Goal: Use online tool/utility

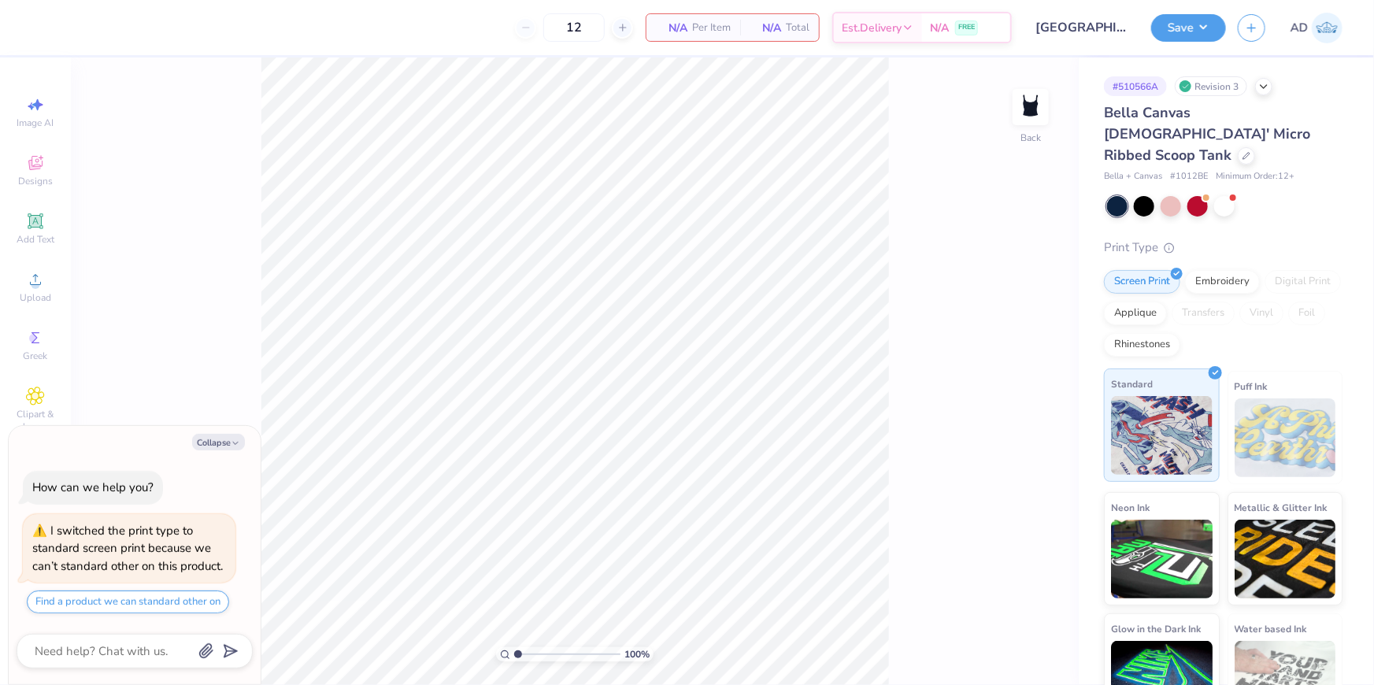
scroll to position [20, 0]
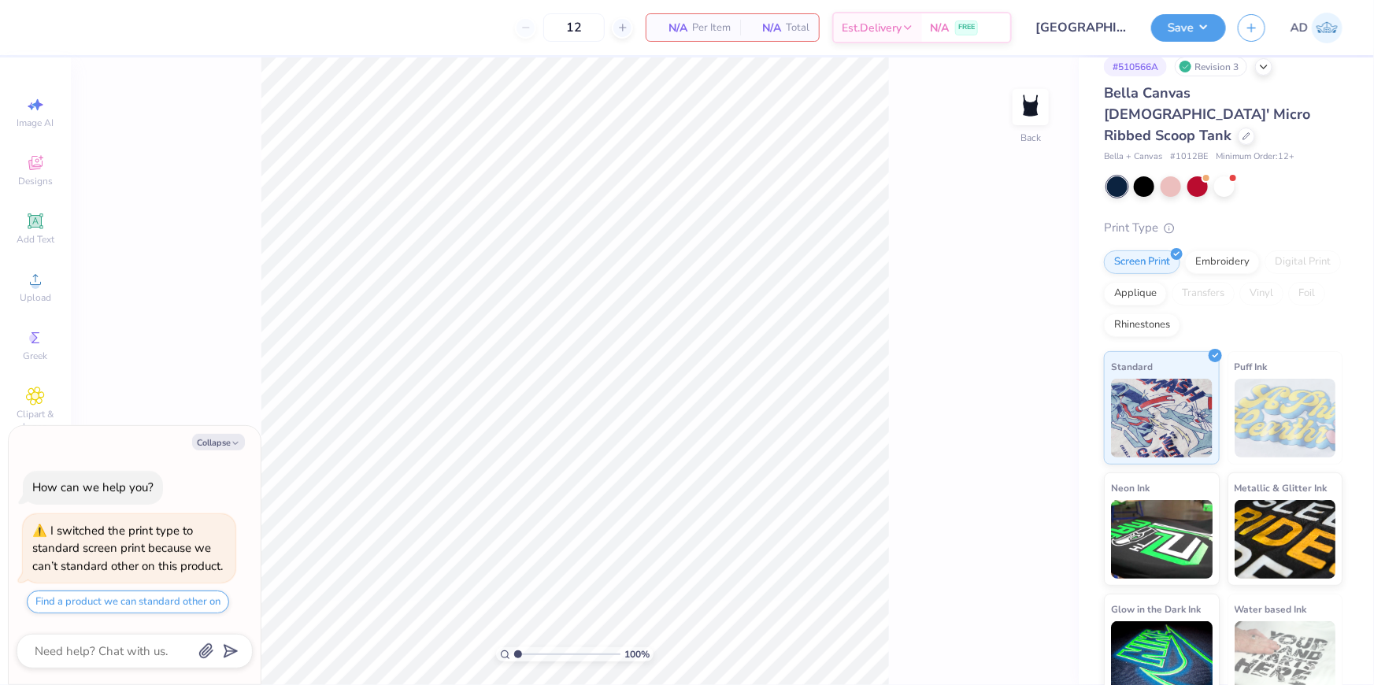
click at [1125, 150] on span "Bella + Canvas" at bounding box center [1133, 156] width 58 height 13
click at [1203, 150] on span "# 1012BE" at bounding box center [1189, 156] width 38 height 13
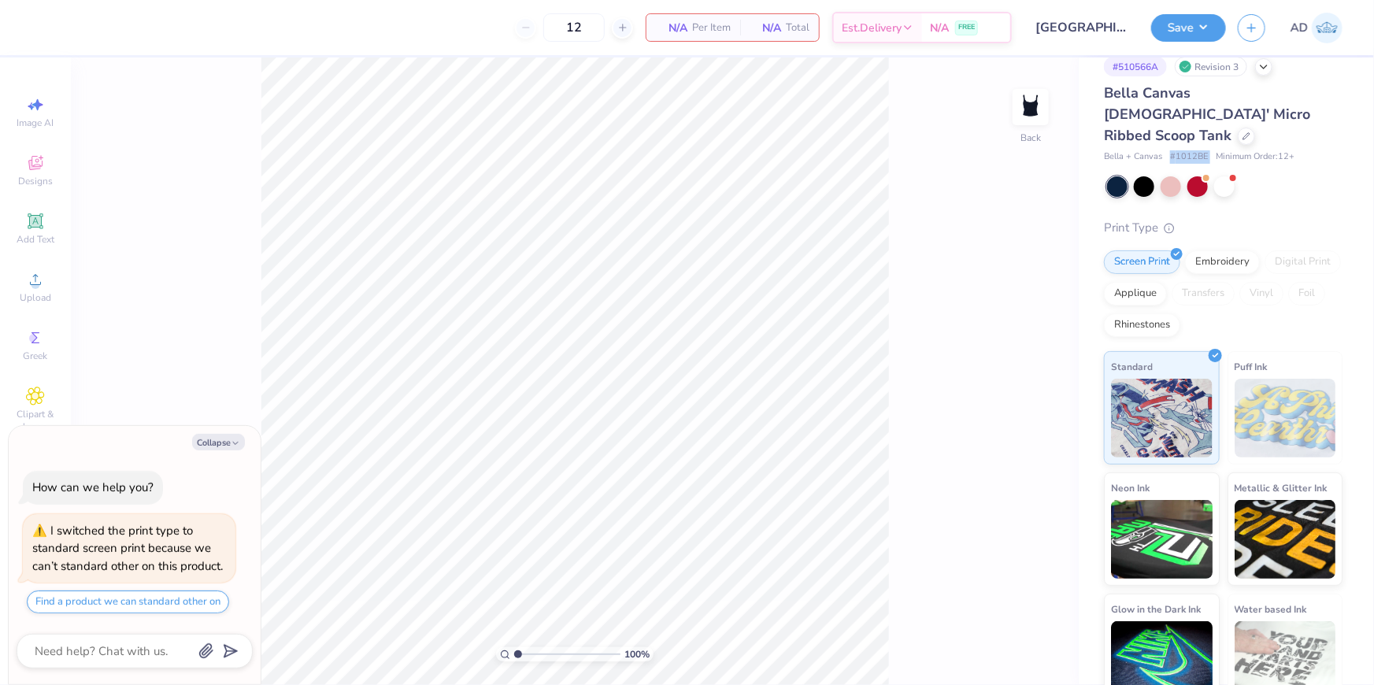
click at [1203, 150] on span "# 1012BE" at bounding box center [1189, 156] width 38 height 13
copy span "# 1012BE"
type textarea "x"
